Goal: Information Seeking & Learning: Learn about a topic

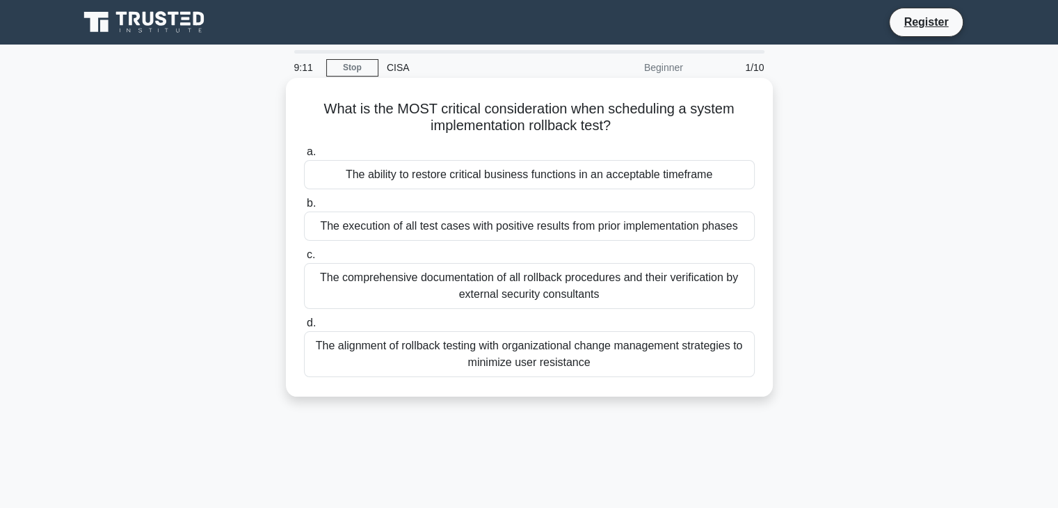
click at [496, 354] on div "The alignment of rollback testing with organizational change management strateg…" at bounding box center [529, 354] width 451 height 46
click at [304, 327] on input "d. The alignment of rollback testing with organizational change management stra…" at bounding box center [304, 322] width 0 height 9
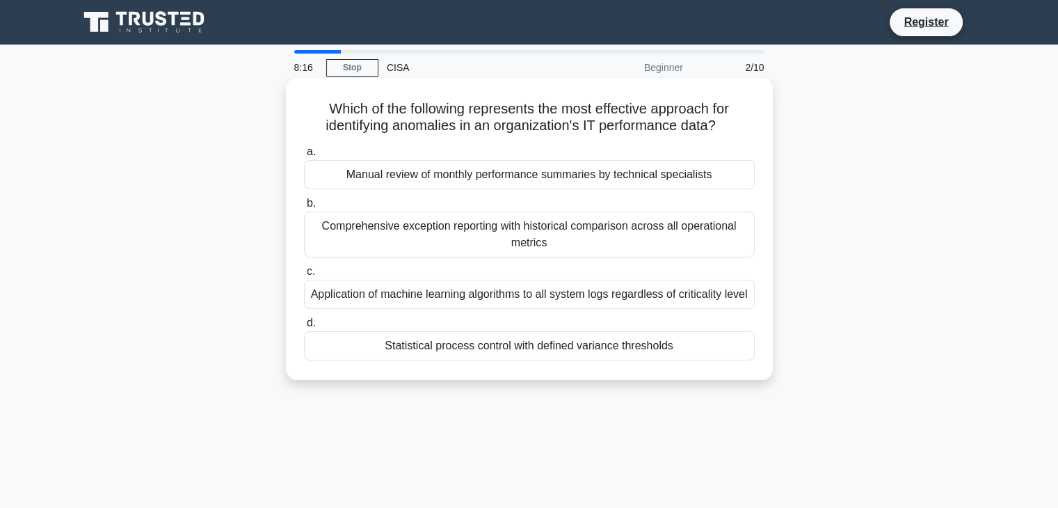
click at [535, 175] on div "Manual review of monthly performance summaries by technical specialists" at bounding box center [529, 174] width 451 height 29
click at [304, 156] on input "a. Manual review of monthly performance summaries by technical specialists" at bounding box center [304, 151] width 0 height 9
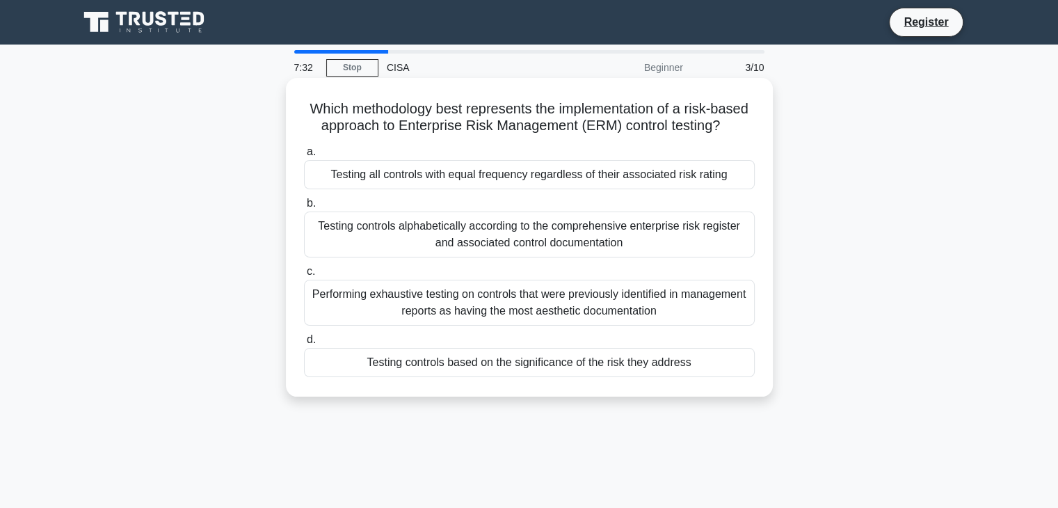
click at [560, 362] on div "Testing controls based on the significance of the risk they address" at bounding box center [529, 362] width 451 height 29
click at [304, 344] on input "d. Testing controls based on the significance of the risk they address" at bounding box center [304, 339] width 0 height 9
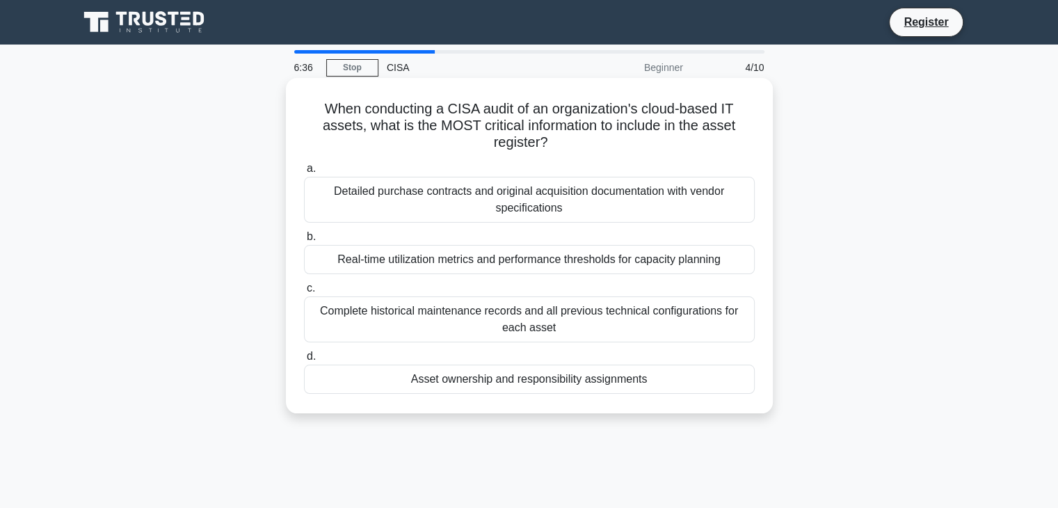
click at [596, 381] on div "Asset ownership and responsibility assignments" at bounding box center [529, 378] width 451 height 29
click at [304, 361] on input "d. Asset ownership and responsibility assignments" at bounding box center [304, 356] width 0 height 9
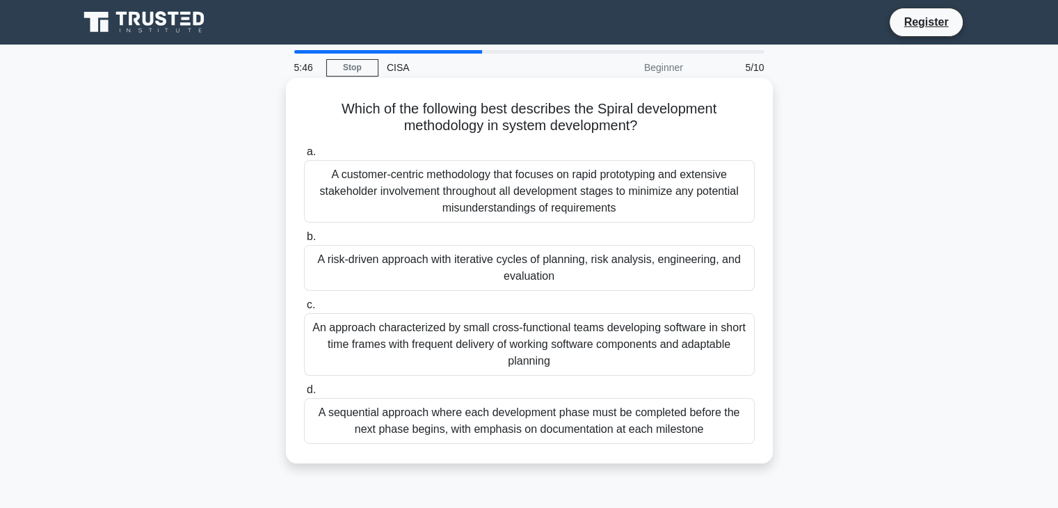
click at [574, 426] on div "A sequential approach where each development phase must be completed before the…" at bounding box center [529, 421] width 451 height 46
click at [304, 394] on input "d. A sequential approach where each development phase must be completed before …" at bounding box center [304, 389] width 0 height 9
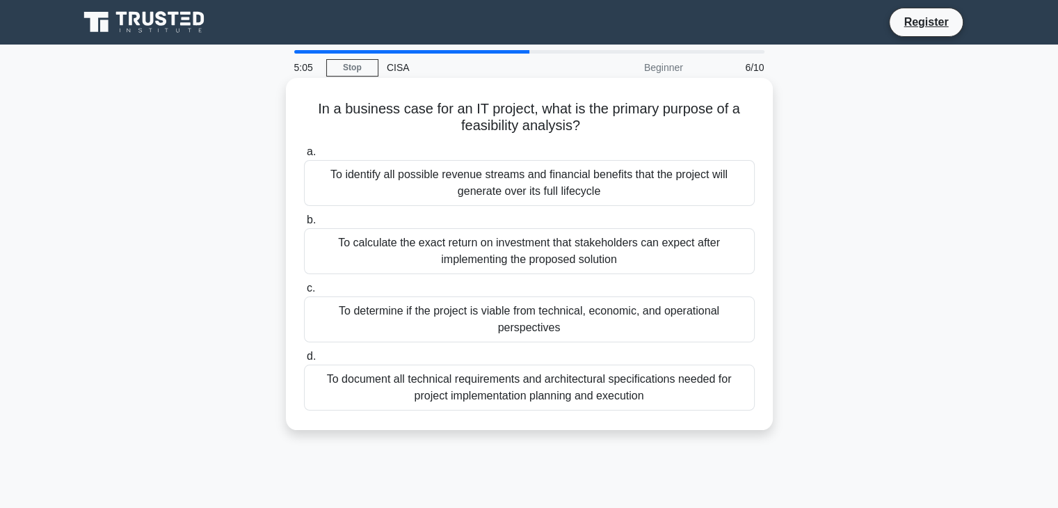
click at [469, 187] on div "To identify all possible revenue streams and financial benefits that the projec…" at bounding box center [529, 183] width 451 height 46
click at [304, 156] on input "a. To identify all possible revenue streams and financial benefits that the pro…" at bounding box center [304, 151] width 0 height 9
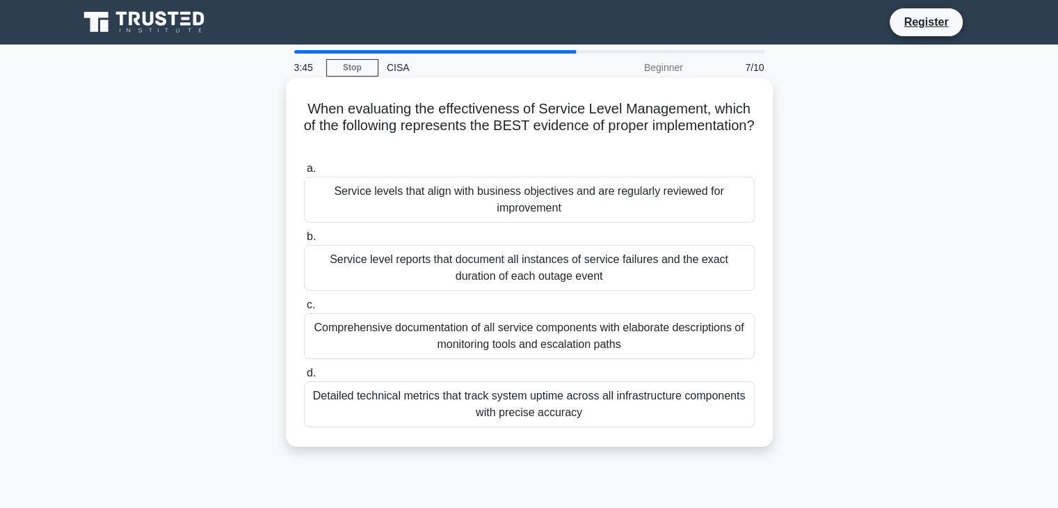
click at [533, 267] on div "Service level reports that document all instances of service failures and the e…" at bounding box center [529, 268] width 451 height 46
click at [304, 241] on input "b. Service level reports that document all instances of service failures and th…" at bounding box center [304, 236] width 0 height 9
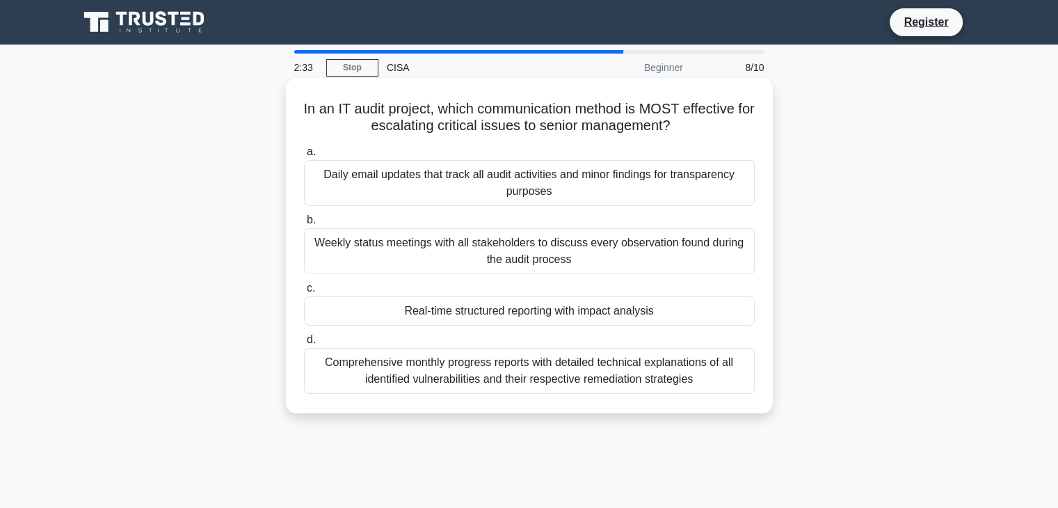
click at [551, 308] on div "Real-time structured reporting with impact analysis" at bounding box center [529, 310] width 451 height 29
click at [304, 293] on input "c. Real-time structured reporting with impact analysis" at bounding box center [304, 288] width 0 height 9
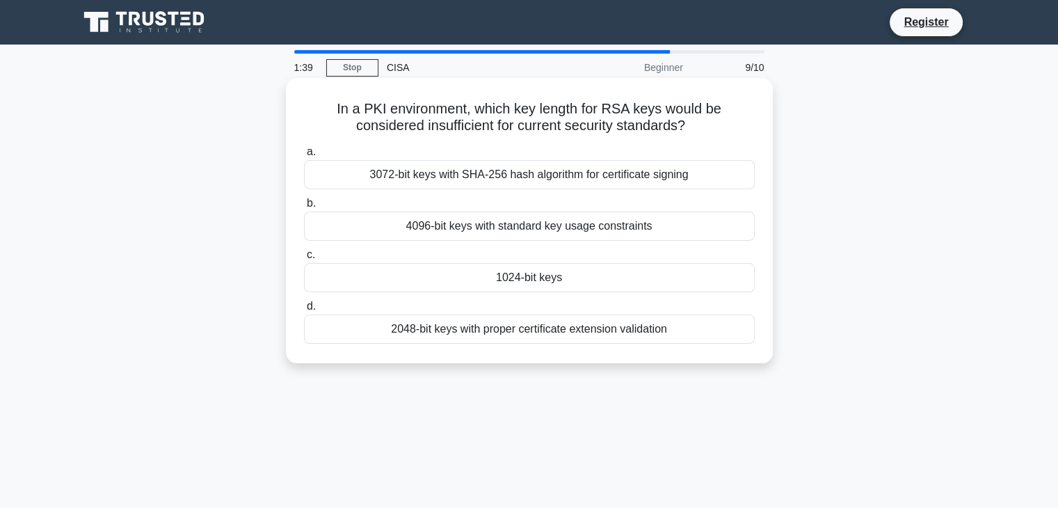
click at [550, 280] on div "1024-bit keys" at bounding box center [529, 277] width 451 height 29
click at [304, 259] on input "c. 1024-bit keys" at bounding box center [304, 254] width 0 height 9
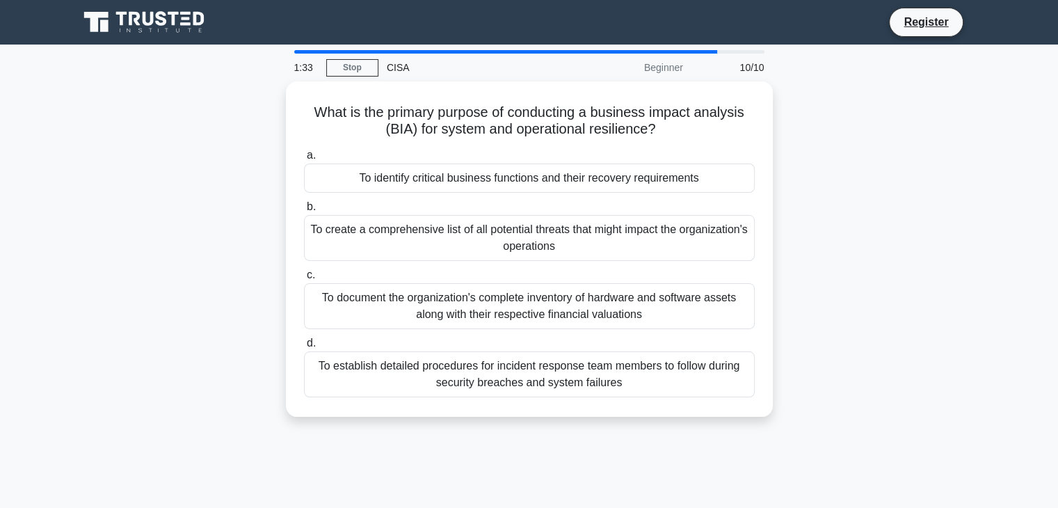
drag, startPoint x: 411, startPoint y: 103, endPoint x: 813, endPoint y: 154, distance: 405.8
click at [813, 154] on div "What is the primary purpose of conducting a business impact analysis (BIA) for …" at bounding box center [529, 257] width 918 height 352
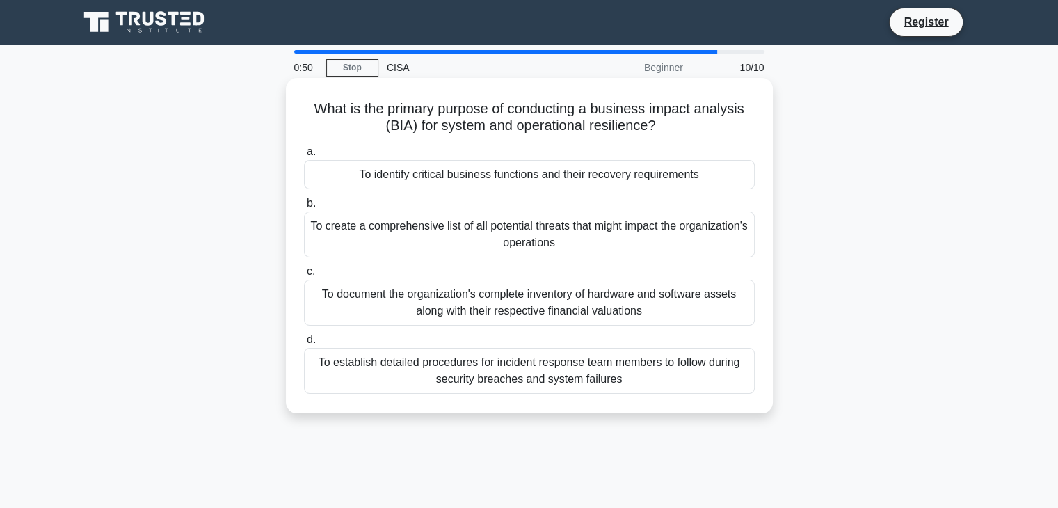
drag, startPoint x: 692, startPoint y: 131, endPoint x: 638, endPoint y: 153, distance: 58.4
drag, startPoint x: 638, startPoint y: 153, endPoint x: 506, endPoint y: 184, distance: 135.6
click at [506, 184] on div "To identify critical business functions and their recovery requirements" at bounding box center [529, 174] width 451 height 29
click at [712, 184] on div "To identify critical business functions and their recovery requirements" at bounding box center [529, 174] width 451 height 29
click at [304, 156] on input "a. To identify critical business functions and their recovery requirements" at bounding box center [304, 151] width 0 height 9
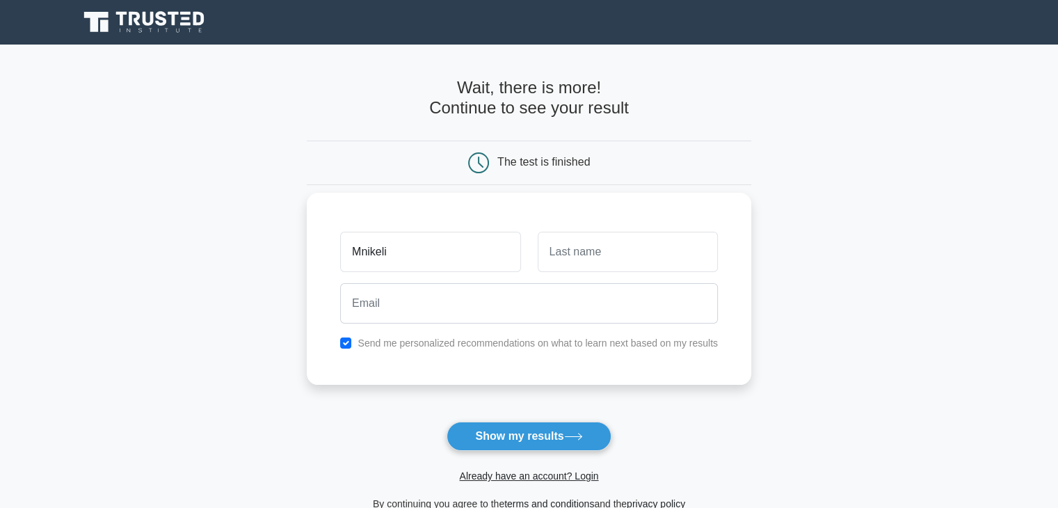
type input "Mnikeli"
click at [601, 252] on input "text" at bounding box center [627, 252] width 180 height 40
type input "Tolom"
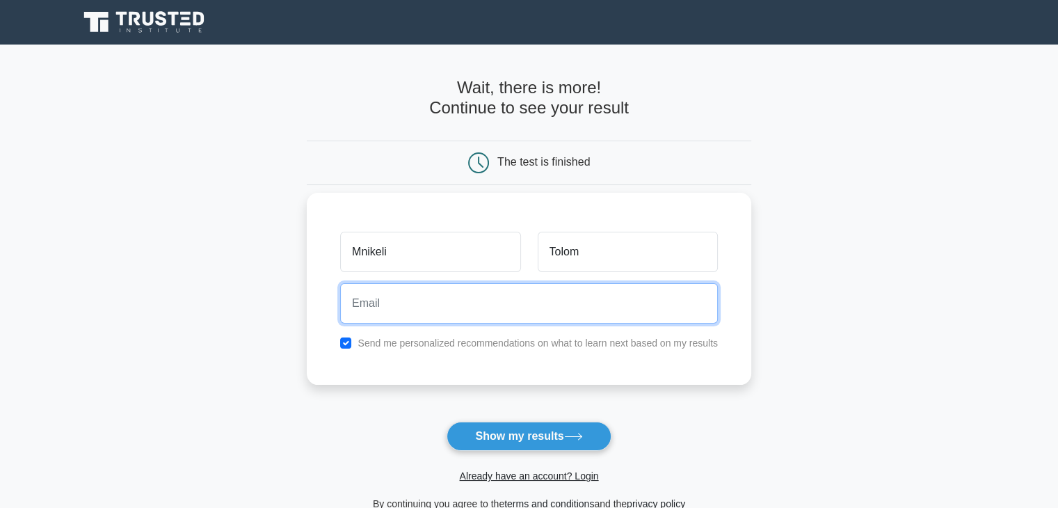
click at [412, 312] on input "email" at bounding box center [529, 303] width 378 height 40
type input "tolommnikeli@gmail.com"
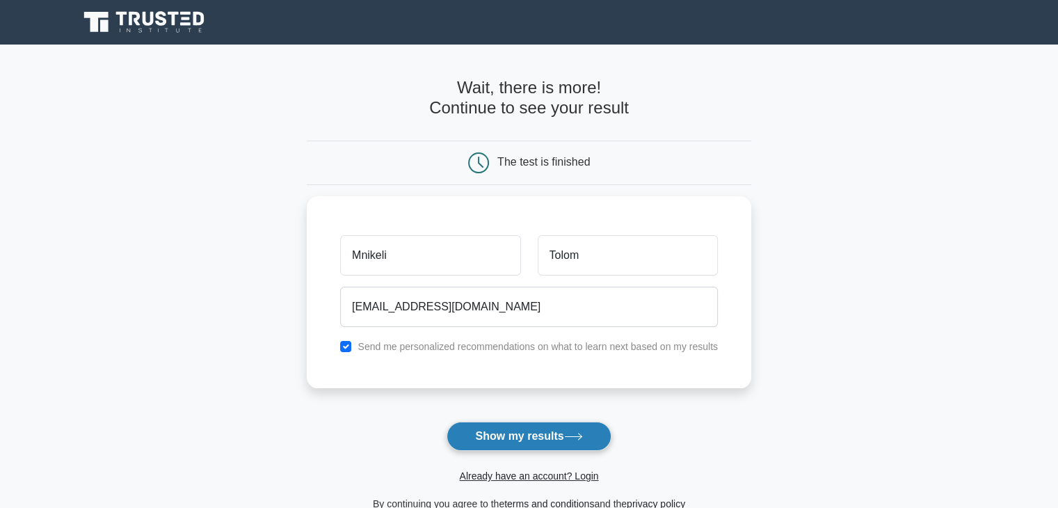
click at [510, 438] on button "Show my results" at bounding box center [528, 435] width 164 height 29
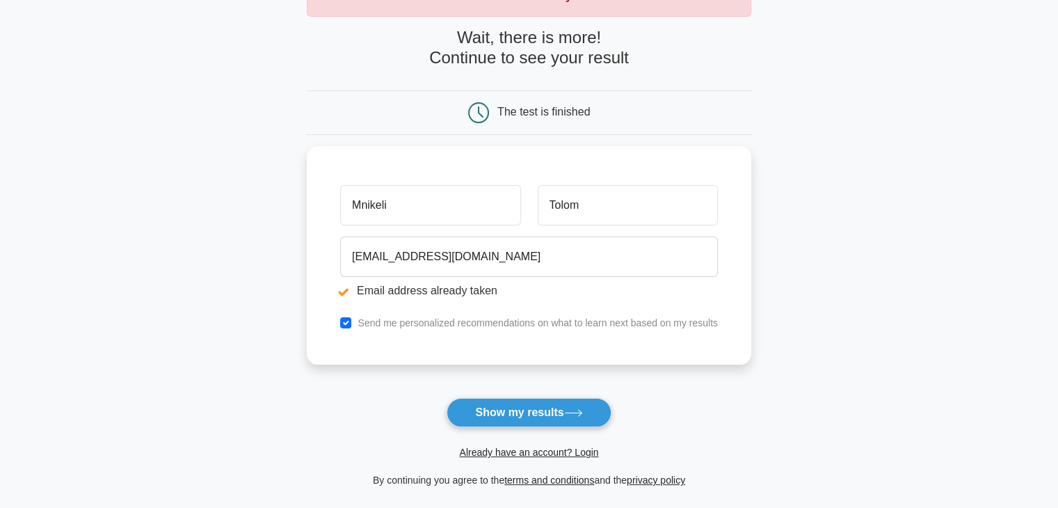
scroll to position [136, 0]
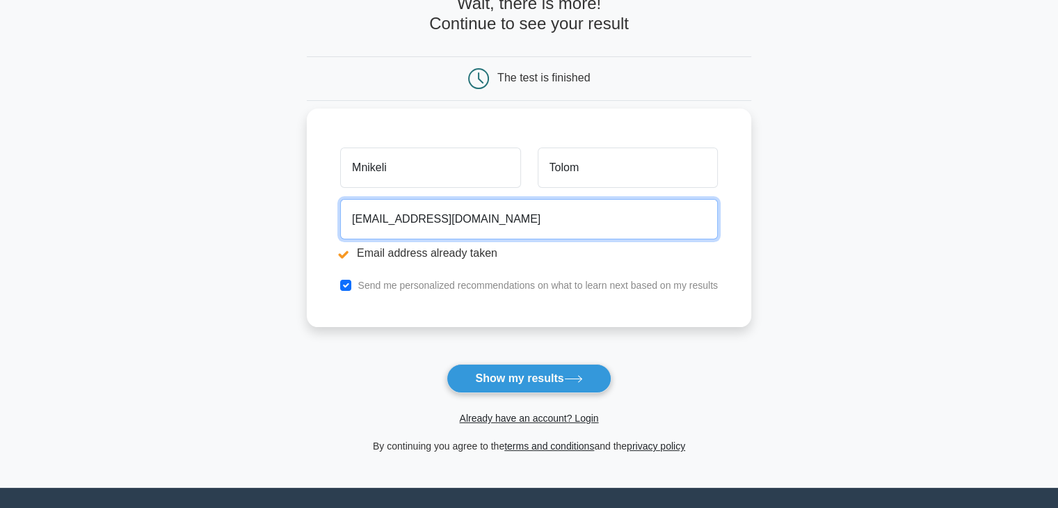
click at [491, 216] on input "tolommnikeli@gmail.com" at bounding box center [529, 219] width 378 height 40
type input "t"
type input "tolom@lunika.co.za"
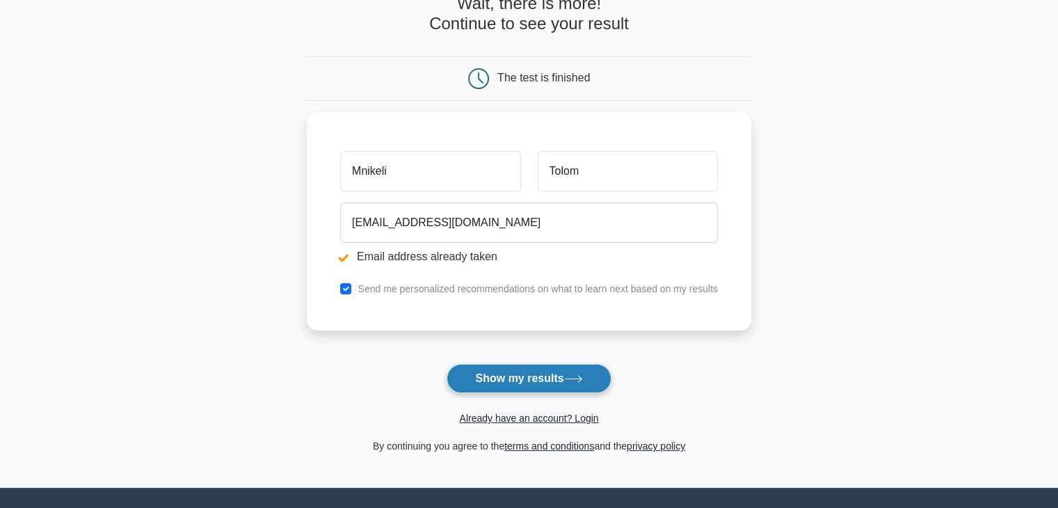
click at [528, 387] on button "Show my results" at bounding box center [528, 378] width 164 height 29
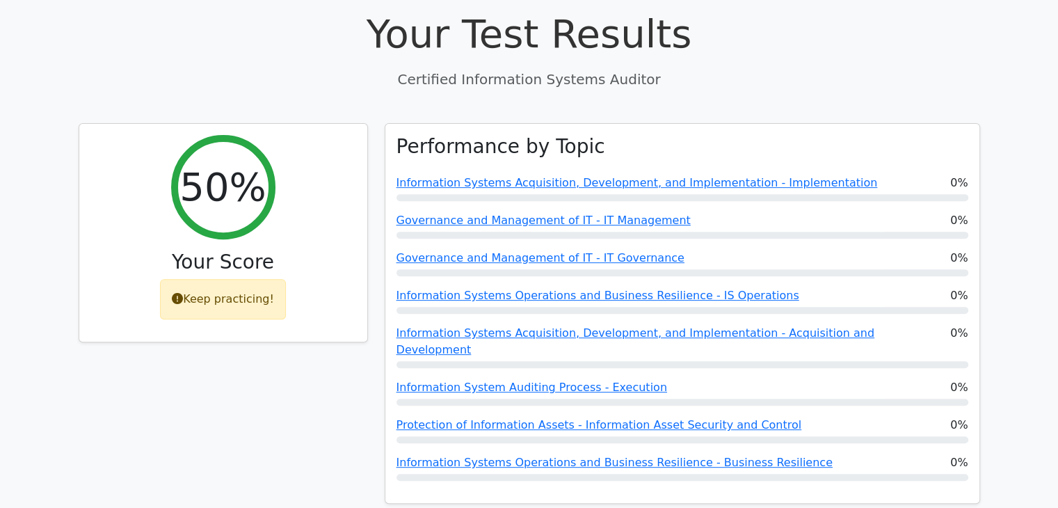
scroll to position [473, 0]
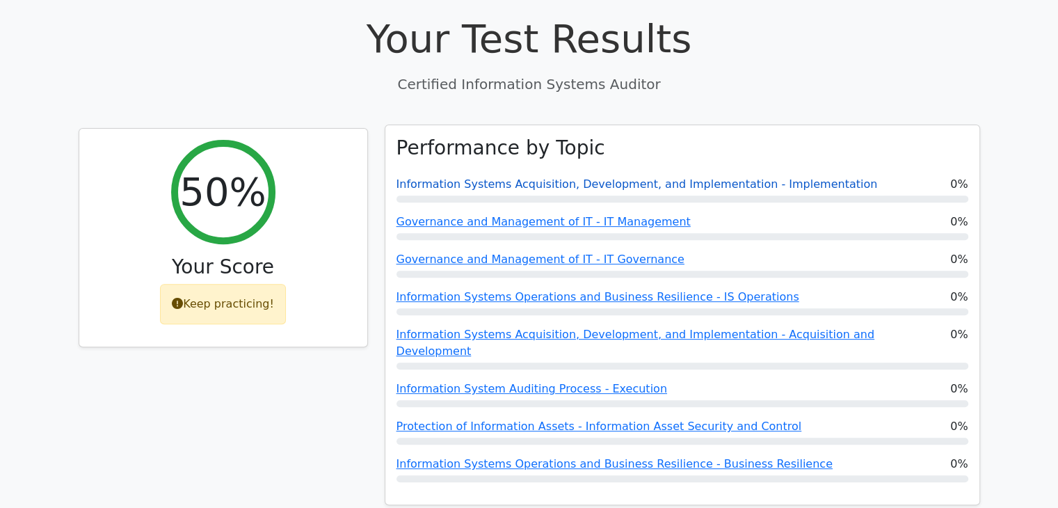
click at [698, 177] on link "Information Systems Acquisition, Development, and Implementation - Implementati…" at bounding box center [636, 183] width 481 height 13
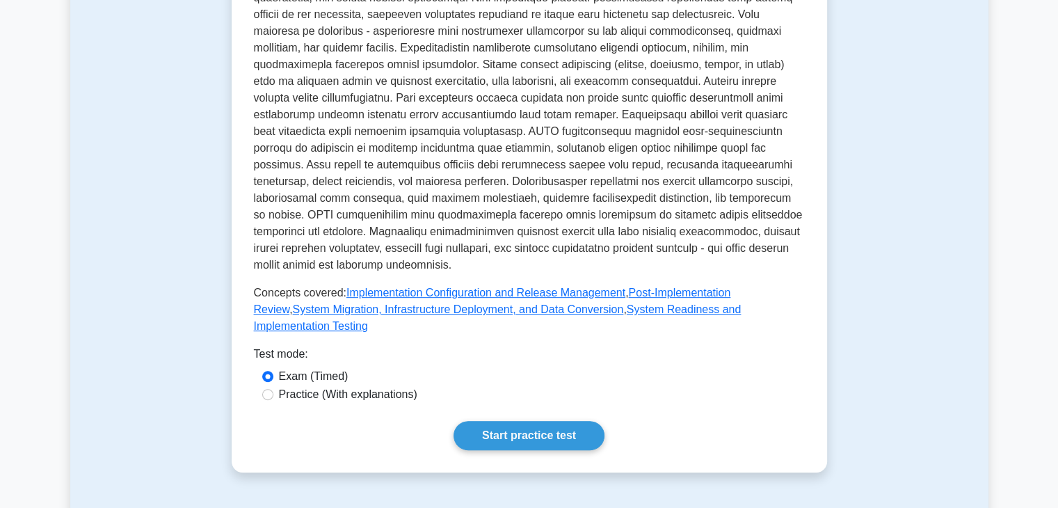
scroll to position [548, 0]
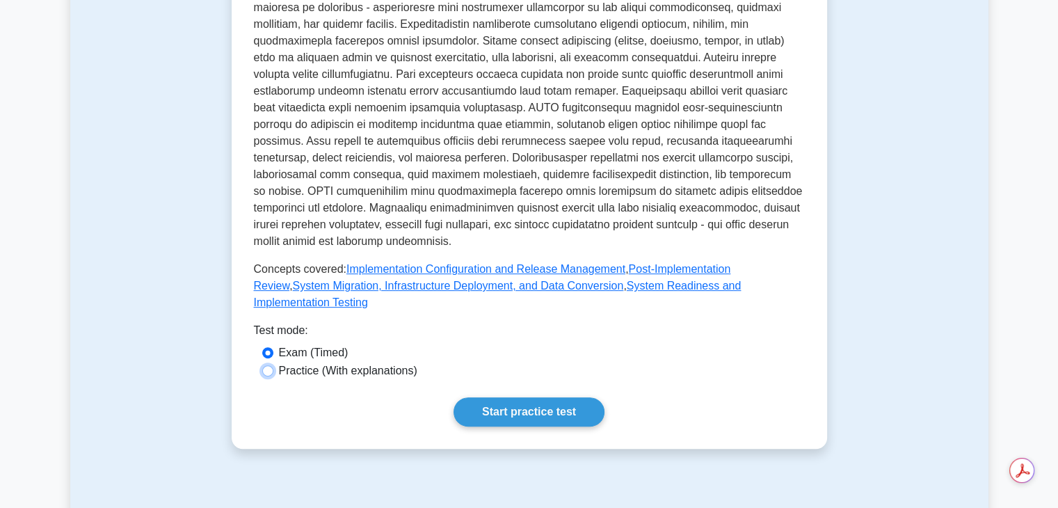
click at [270, 365] on input "Practice (With explanations)" at bounding box center [267, 370] width 11 height 11
radio input "true"
click at [505, 397] on link "Start practice test" at bounding box center [528, 411] width 151 height 29
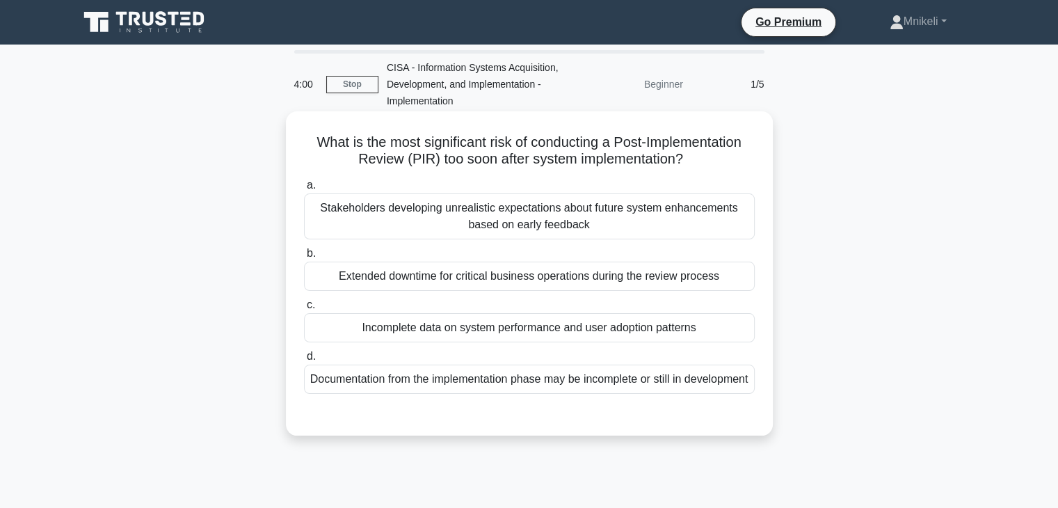
click at [560, 286] on div "Extended downtime for critical business operations during the review process" at bounding box center [529, 275] width 451 height 29
click at [304, 258] on input "b. Extended downtime for critical business operations during the review process" at bounding box center [304, 253] width 0 height 9
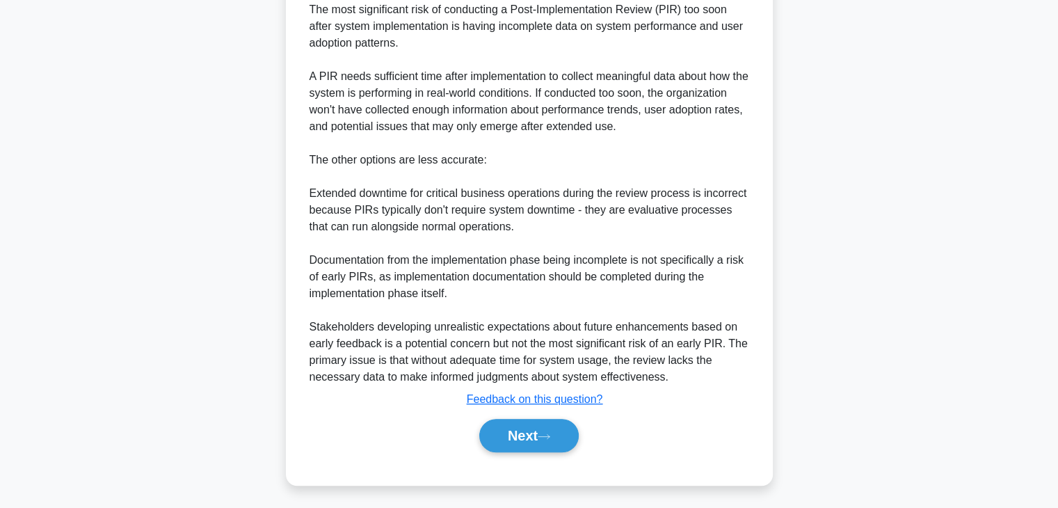
scroll to position [467, 0]
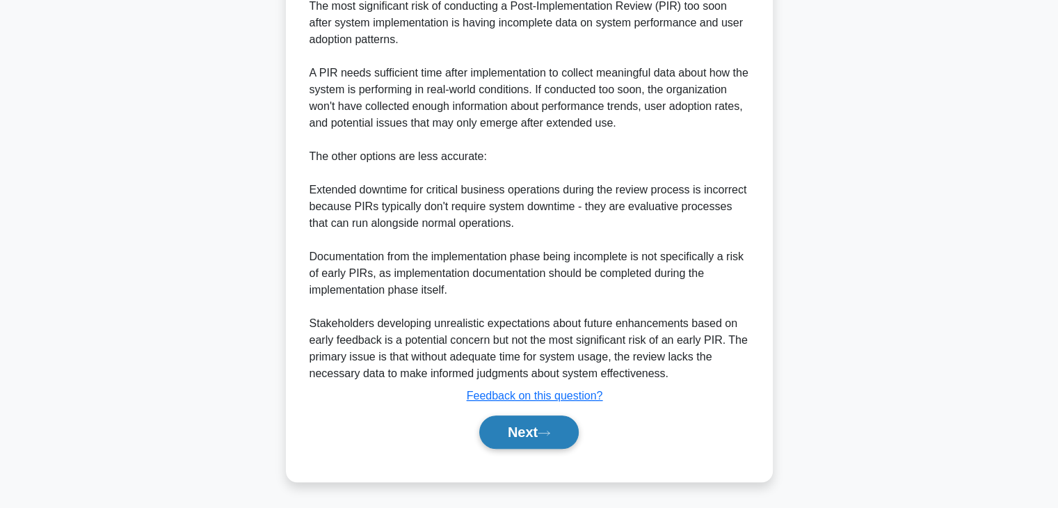
click at [550, 433] on icon at bounding box center [543, 433] width 13 height 8
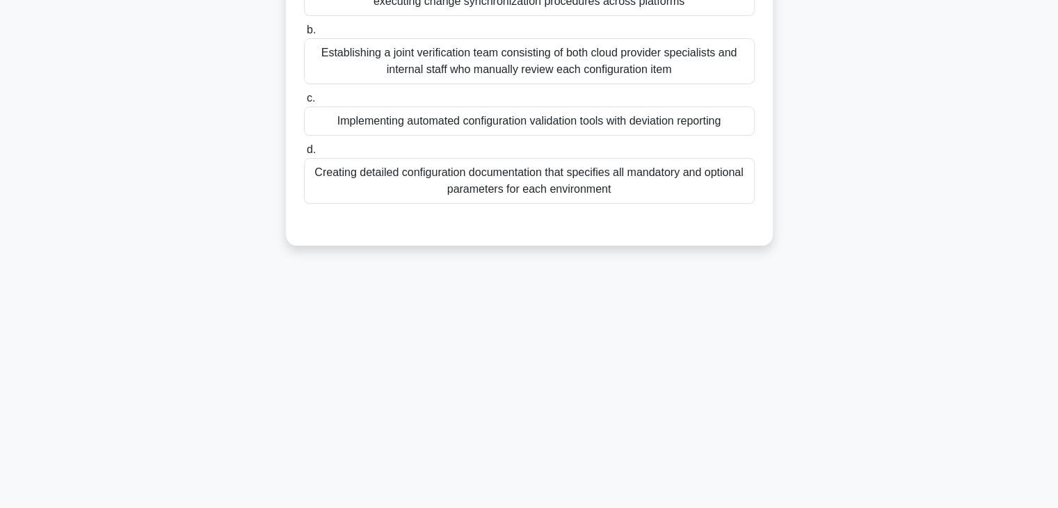
drag, startPoint x: 1057, startPoint y: 215, endPoint x: 1064, endPoint y: 198, distance: 18.4
click at [1057, 198] on html "Go Premium Mnikeli" at bounding box center [529, 132] width 1058 height 751
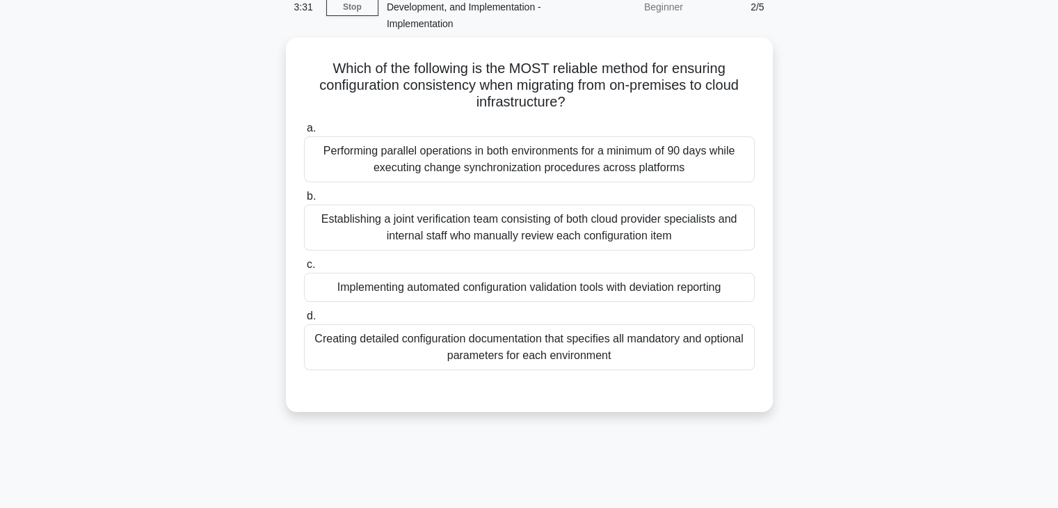
scroll to position [72, 0]
click at [552, 350] on div "Creating detailed configuration documentation that specifies all mandatory and …" at bounding box center [529, 348] width 451 height 46
click at [304, 322] on input "d. Creating detailed configuration documentation that specifies all mandatory a…" at bounding box center [304, 317] width 0 height 9
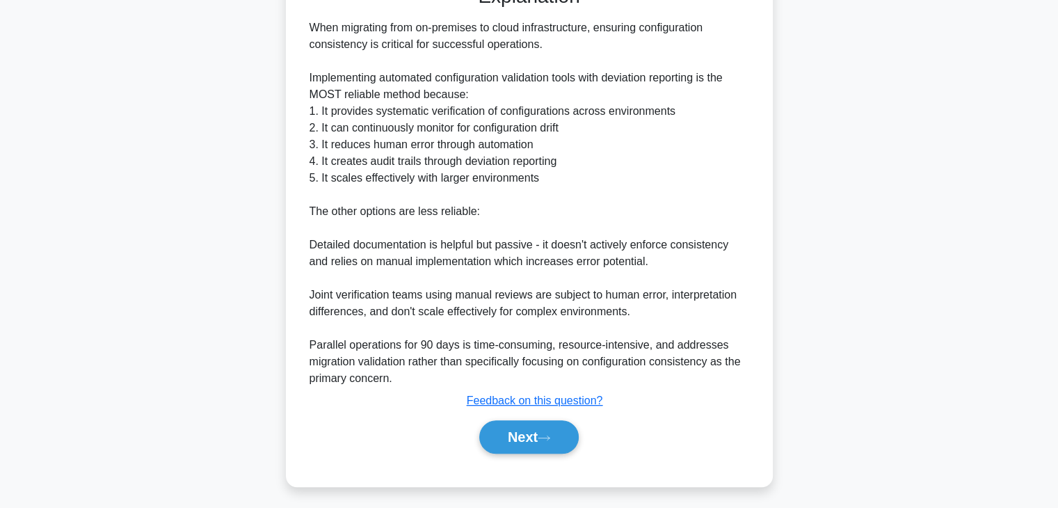
scroll to position [484, 0]
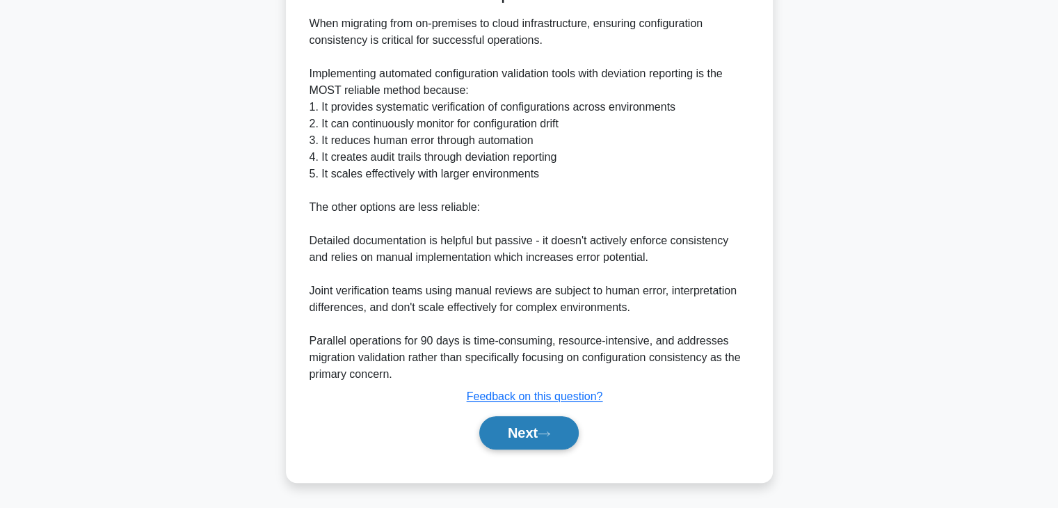
click at [545, 428] on button "Next" at bounding box center [528, 432] width 99 height 33
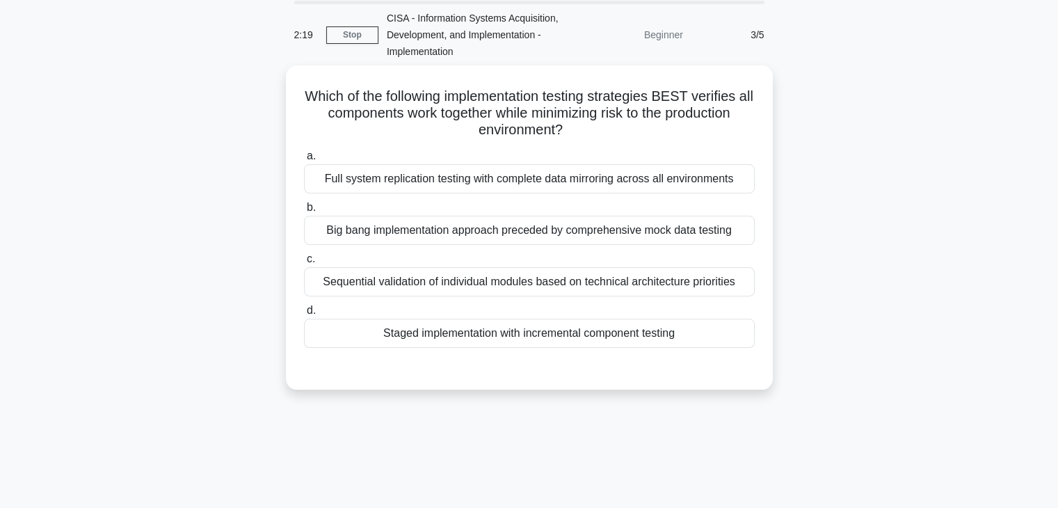
scroll to position [2, 0]
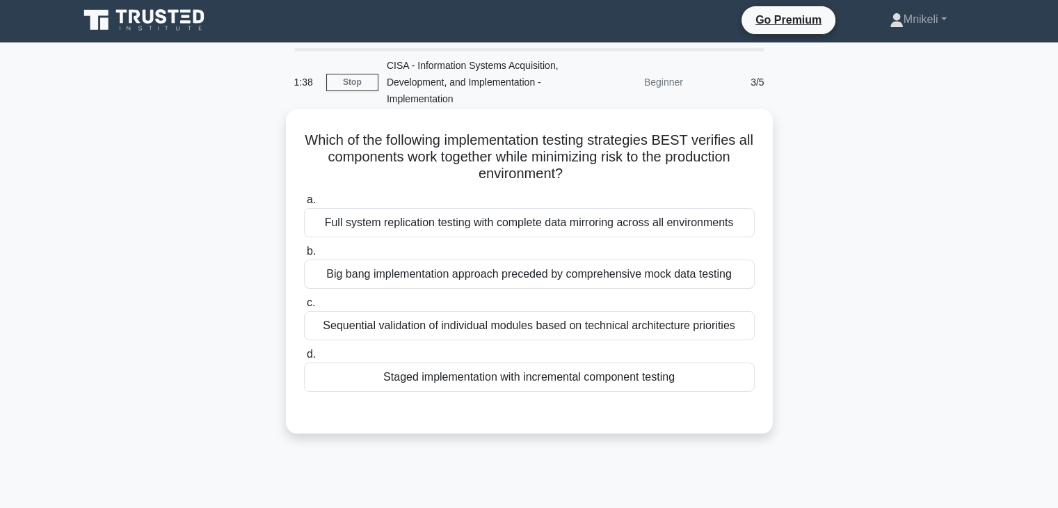
click at [621, 330] on div "Sequential validation of individual modules based on technical architecture pri…" at bounding box center [529, 325] width 451 height 29
click at [304, 307] on input "c. Sequential validation of individual modules based on technical architecture …" at bounding box center [304, 302] width 0 height 9
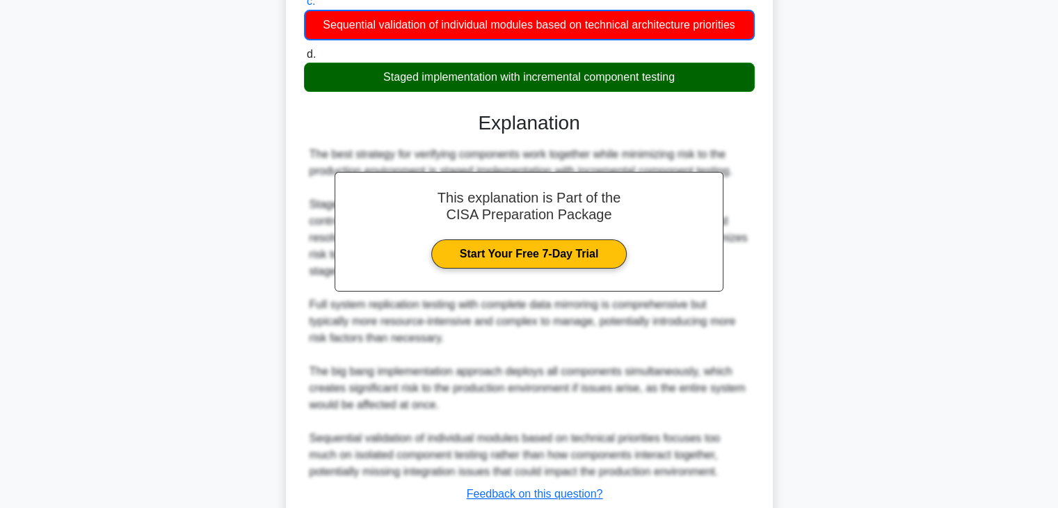
scroll to position [400, 0]
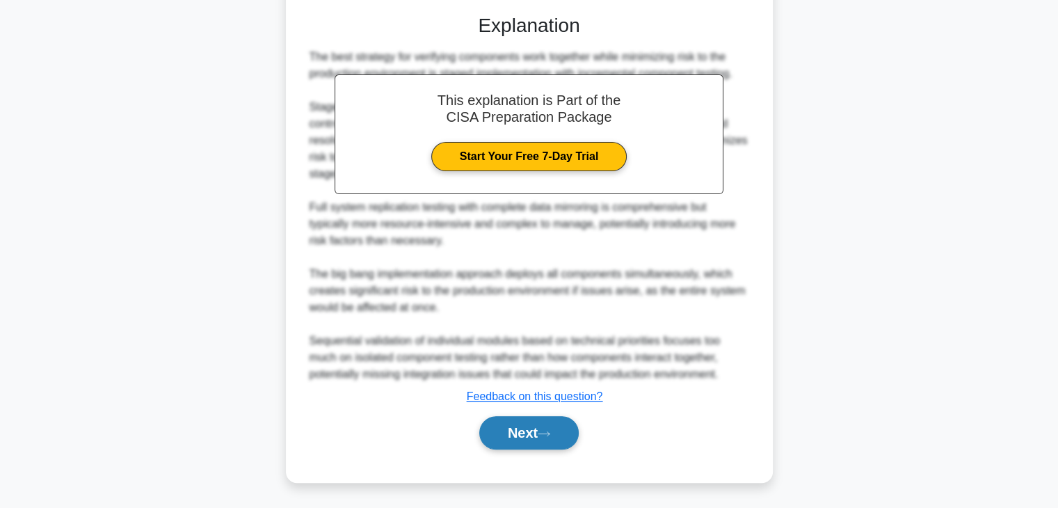
click at [561, 441] on button "Next" at bounding box center [528, 432] width 99 height 33
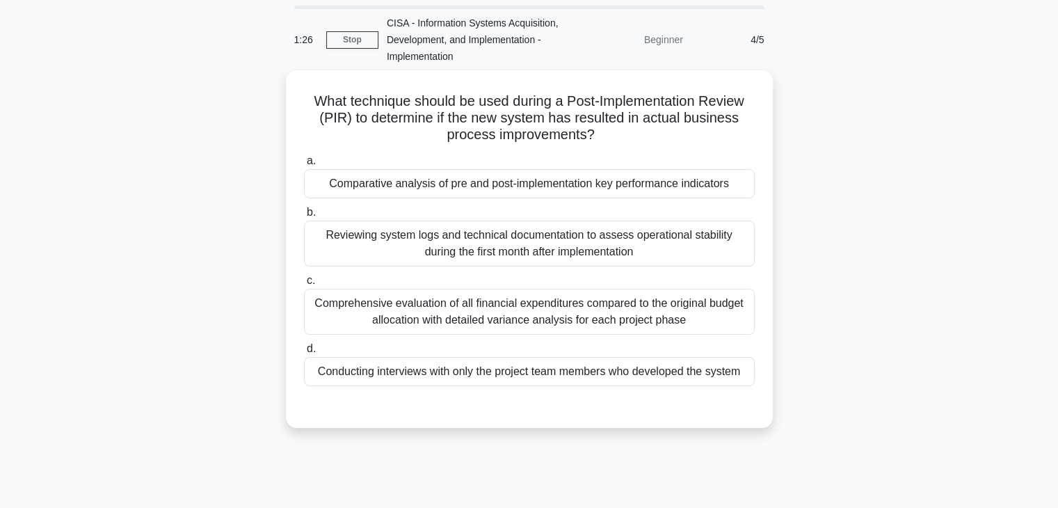
scroll to position [44, 0]
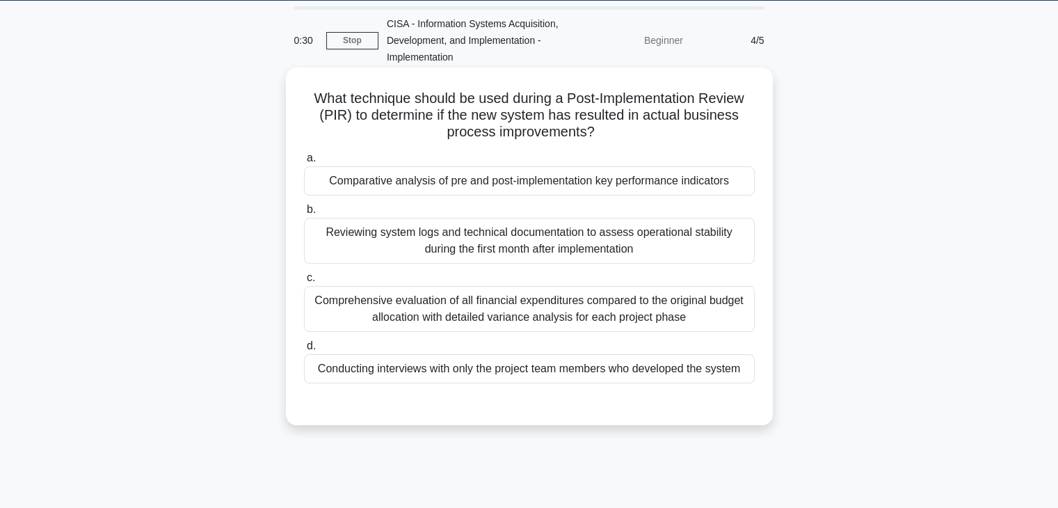
click at [557, 238] on div "Reviewing system logs and technical documentation to assess operational stabili…" at bounding box center [529, 241] width 451 height 46
click at [304, 214] on input "b. Reviewing system logs and technical documentation to assess operational stab…" at bounding box center [304, 209] width 0 height 9
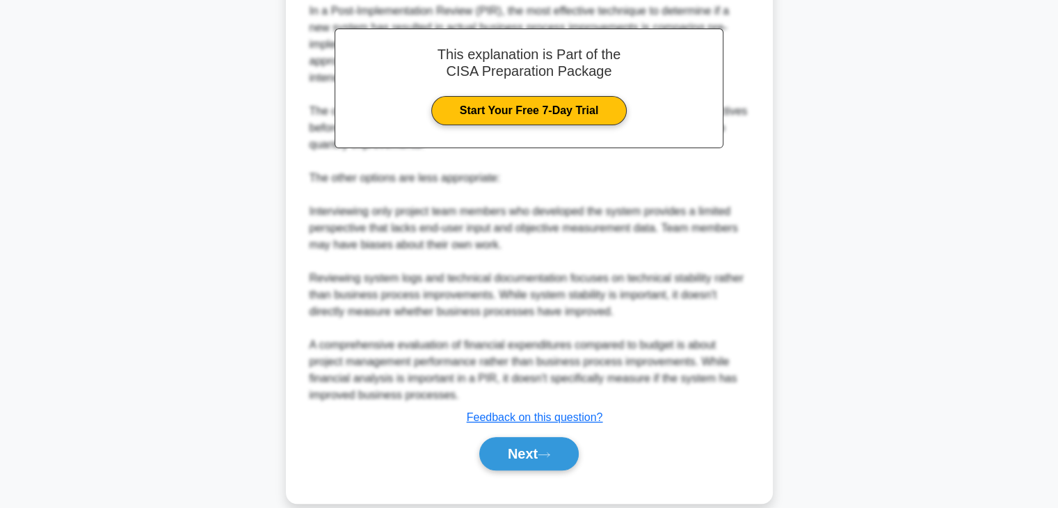
scroll to position [492, 0]
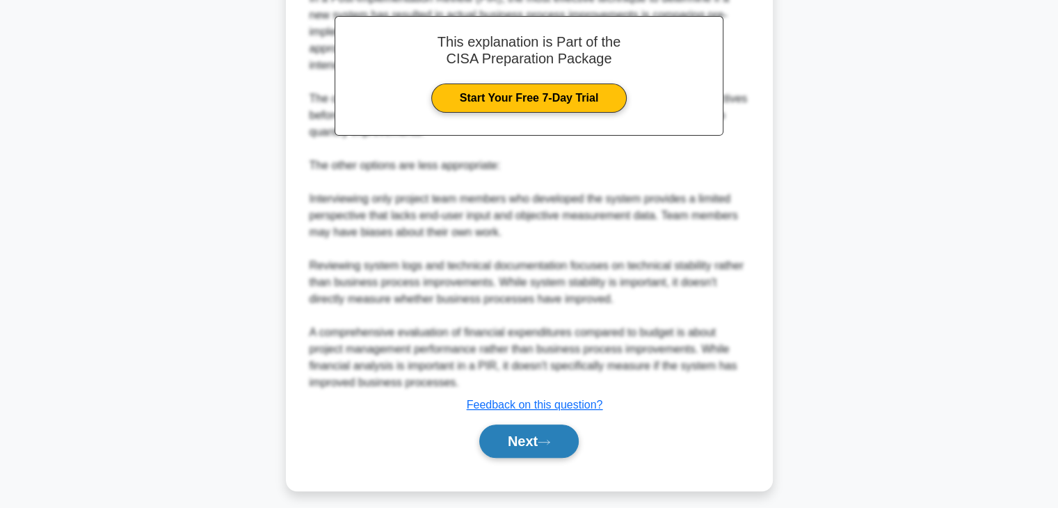
click at [526, 434] on button "Next" at bounding box center [528, 440] width 99 height 33
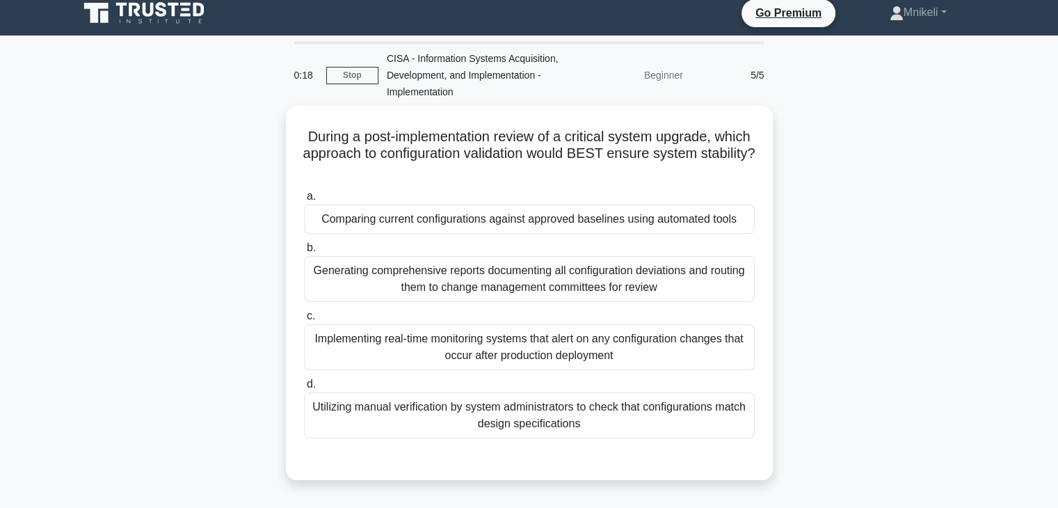
scroll to position [0, 0]
